Goal: Check status: Check status

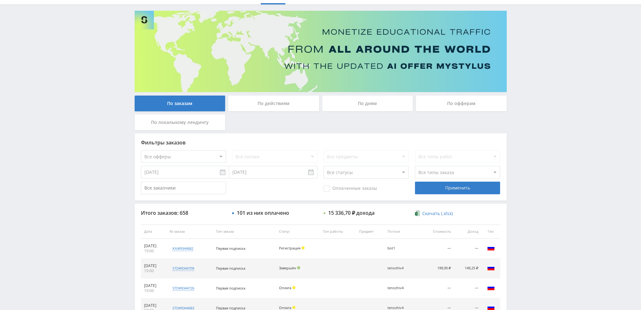
scroll to position [32, 0]
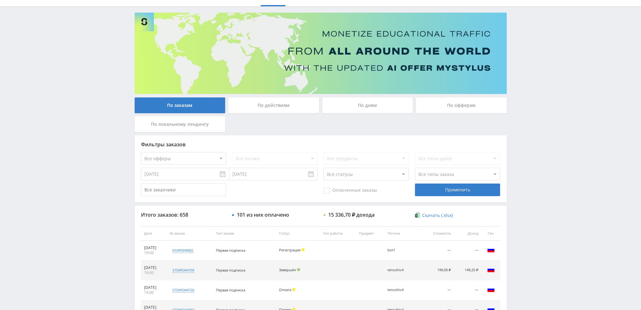
click at [354, 96] on div "По заказам По действиям По дням По офферам По локальному лендингу Фильтры заказ…" at bounding box center [321, 238] width 378 height 451
click at [355, 106] on div "По дням" at bounding box center [367, 105] width 91 height 16
click at [0, 0] on input "По дням" at bounding box center [0, 0] width 0 height 0
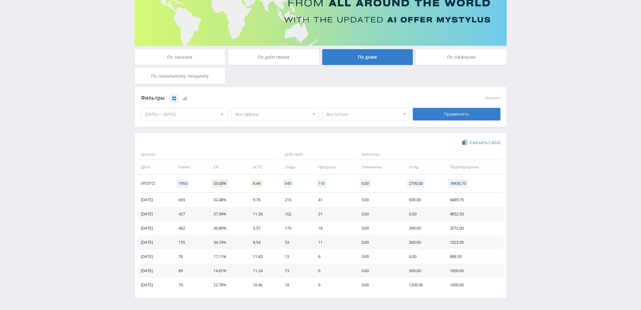
scroll to position [95, 0]
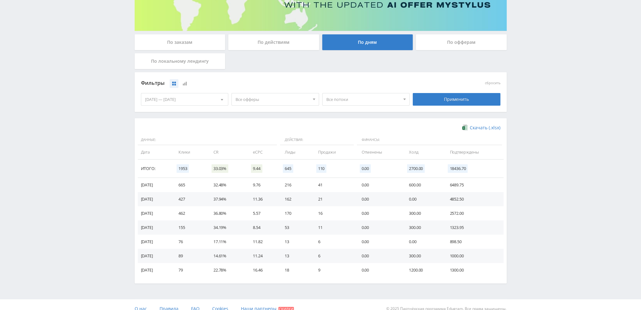
click at [585, 114] on div "Telegram-канал Инструменты База знаний Ваш менеджер: Valeria Valeria Online @va…" at bounding box center [320, 111] width 641 height 413
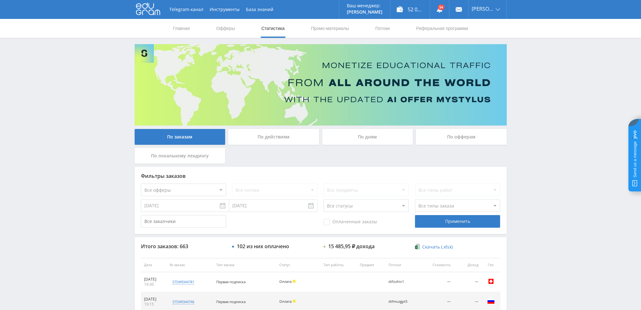
click at [380, 137] on div "По дням" at bounding box center [367, 137] width 91 height 16
click at [0, 0] on input "По дням" at bounding box center [0, 0] width 0 height 0
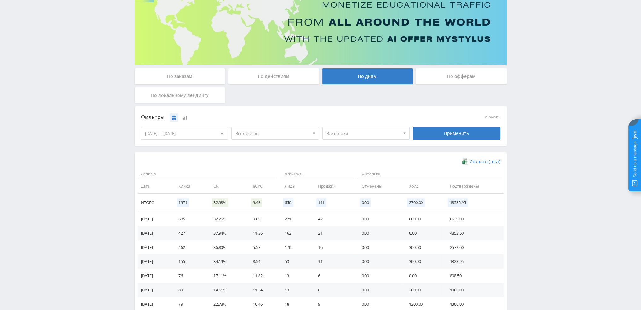
scroll to position [63, 0]
